Goal: Task Accomplishment & Management: Manage account settings

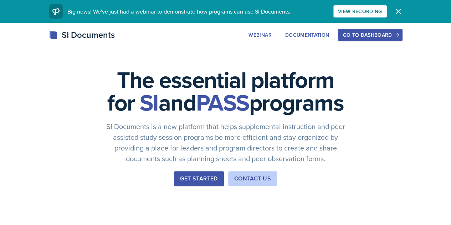
click at [398, 35] on div "Go to Dashboard" at bounding box center [370, 35] width 55 height 6
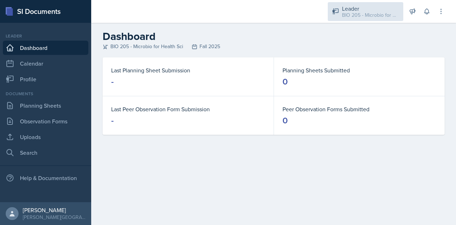
click at [347, 12] on div "BIO 205 - Microbio for Health Sci / Fall 2025" at bounding box center [370, 14] width 57 height 7
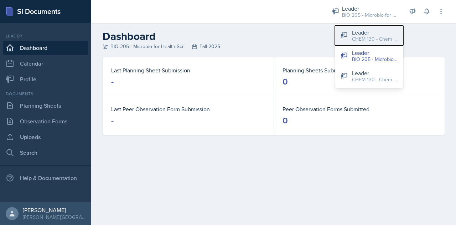
click at [365, 41] on div "CHEM 130 - Chem Health Sciences / Fall 2025" at bounding box center [375, 38] width 46 height 7
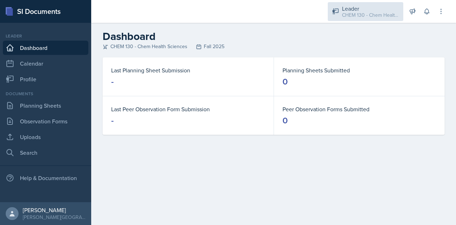
click at [356, 12] on div "CHEM 130 - Chem Health Sciences / Fall 2025" at bounding box center [370, 14] width 57 height 7
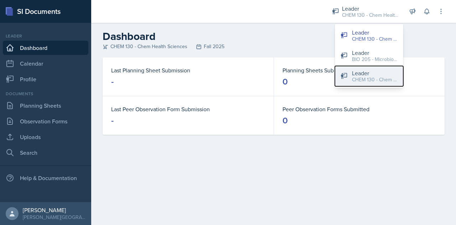
click at [366, 74] on div "Leader" at bounding box center [375, 73] width 46 height 9
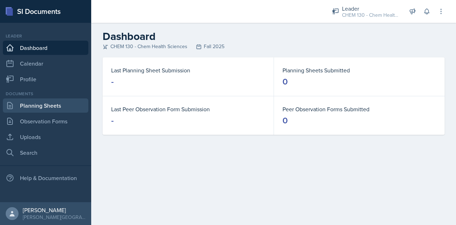
click at [39, 102] on link "Planning Sheets" at bounding box center [46, 105] width 86 height 14
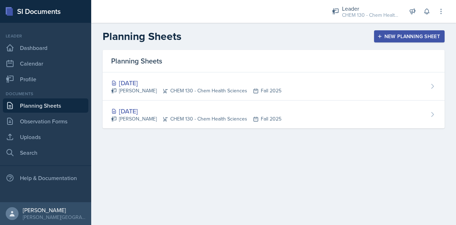
click at [384, 32] on button "New Planning Sheet" at bounding box center [409, 36] width 71 height 12
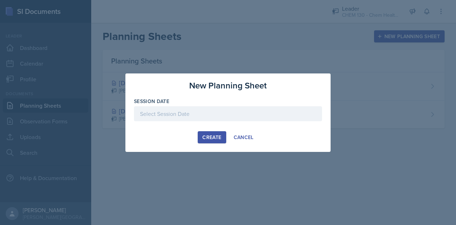
click at [177, 119] on div at bounding box center [228, 113] width 188 height 15
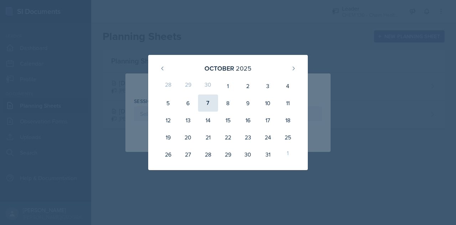
click at [206, 101] on div "7" at bounding box center [208, 102] width 20 height 17
type input "[DATE]"
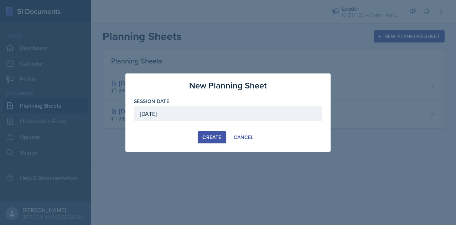
click at [213, 134] on div "Create" at bounding box center [212, 137] width 19 height 6
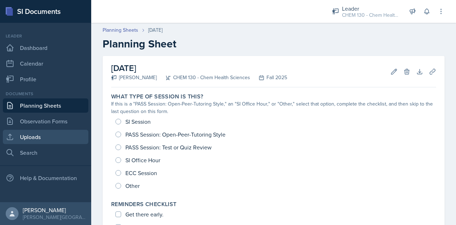
click at [35, 135] on link "Uploads" at bounding box center [46, 137] width 86 height 14
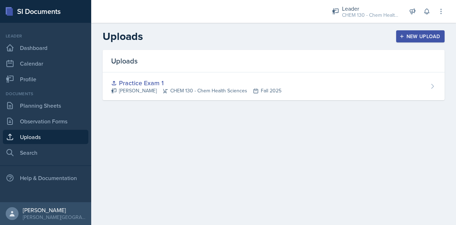
click at [422, 31] on button "New Upload" at bounding box center [420, 36] width 49 height 12
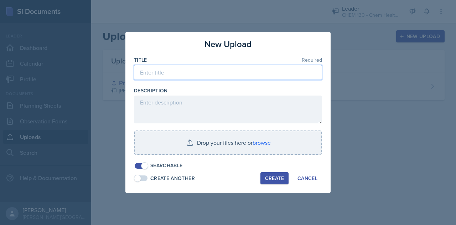
click at [159, 72] on input at bounding box center [228, 72] width 188 height 15
click at [138, 74] on input "Practice Exam 1" at bounding box center [228, 72] width 188 height 15
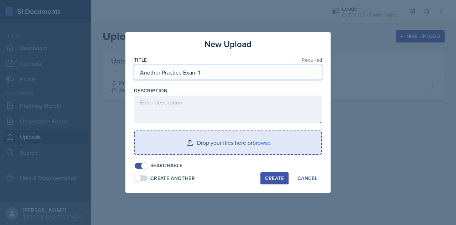
type input "Another Practice Exam 1"
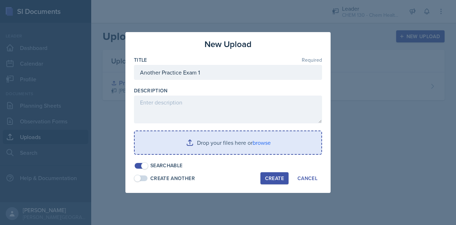
click at [203, 143] on input "file" at bounding box center [228, 142] width 187 height 23
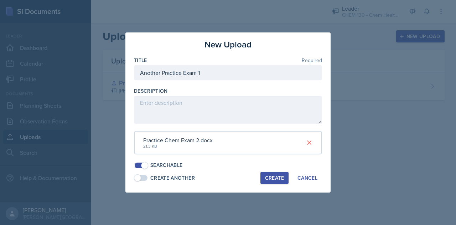
click at [265, 180] on button "Create" at bounding box center [275, 178] width 28 height 12
